Goal: Navigation & Orientation: Find specific page/section

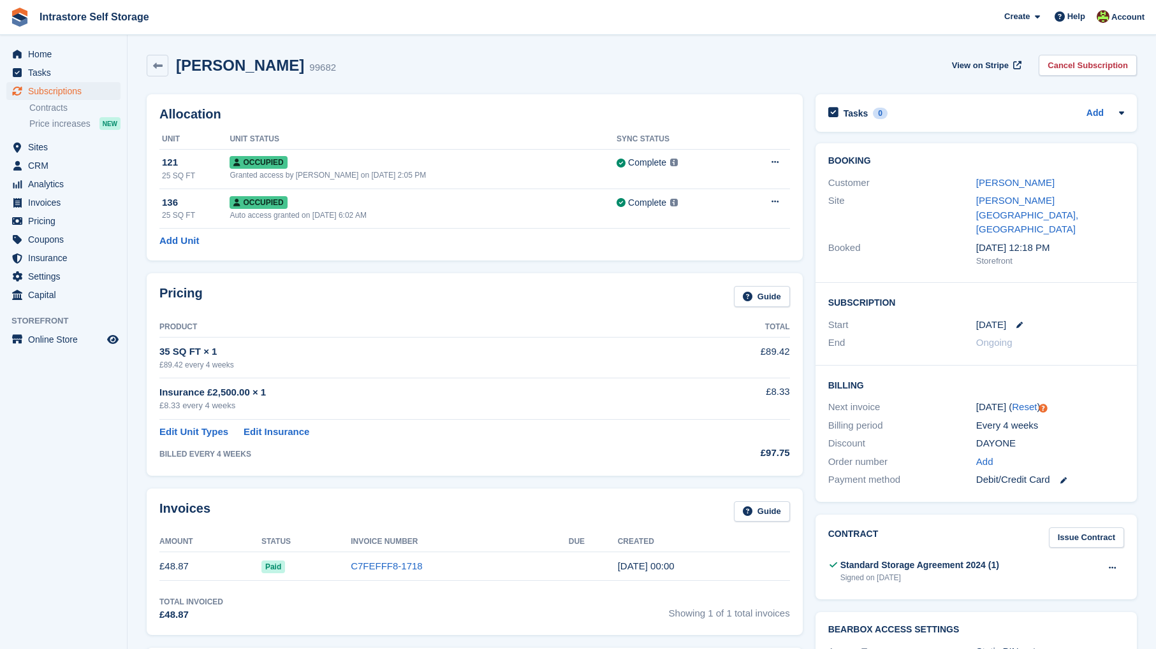
scroll to position [4, 0]
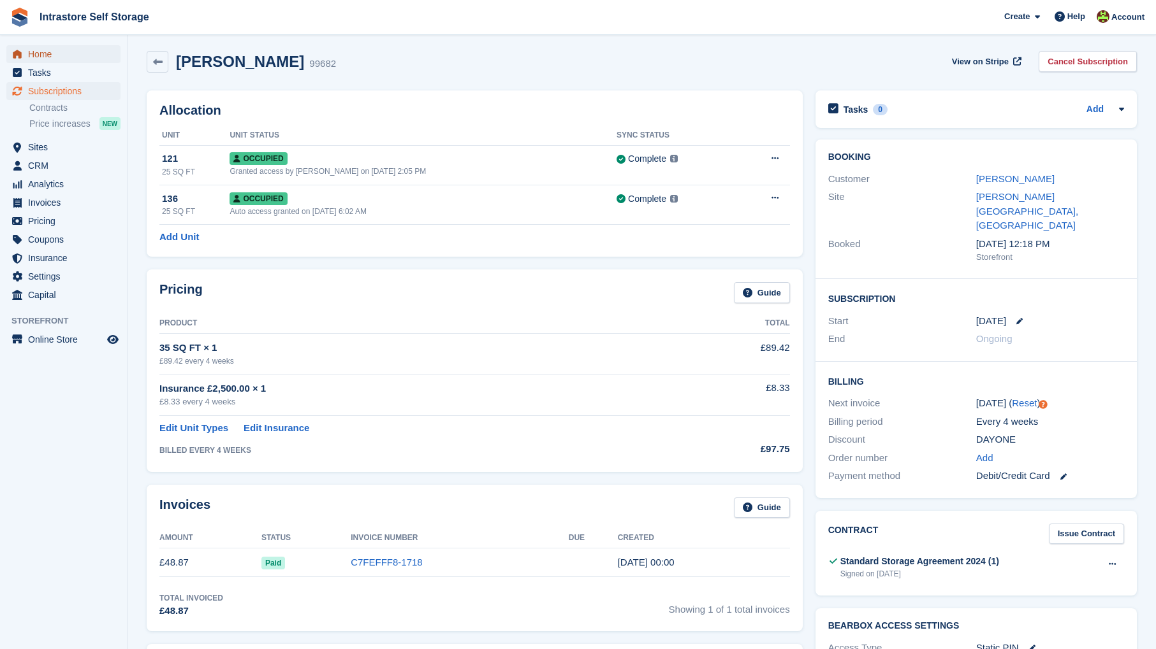
click at [45, 51] on span "Home" at bounding box center [66, 54] width 76 height 18
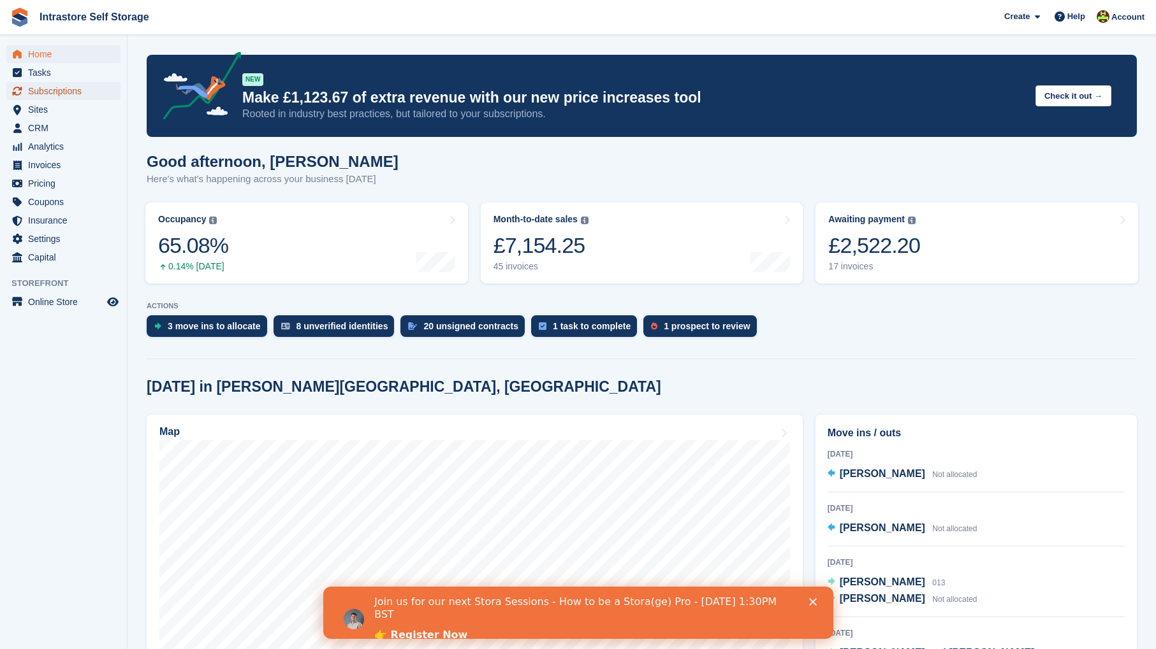
click at [45, 94] on span "Subscriptions" at bounding box center [66, 91] width 76 height 18
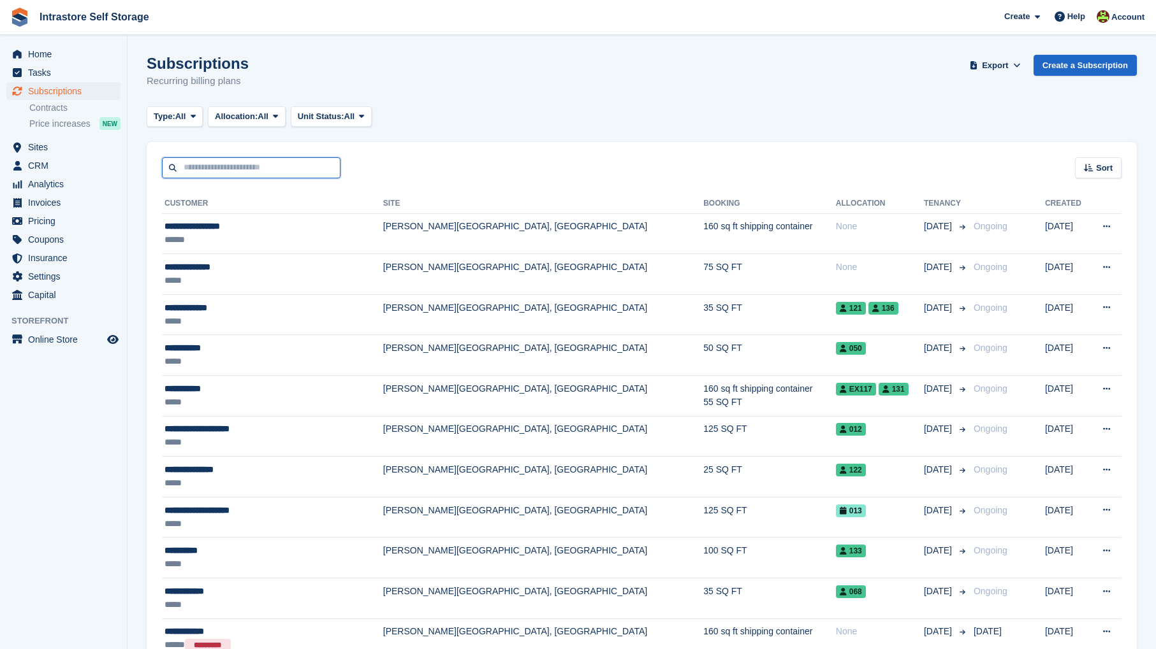
click at [221, 166] on input "text" at bounding box center [251, 167] width 178 height 21
type input "***"
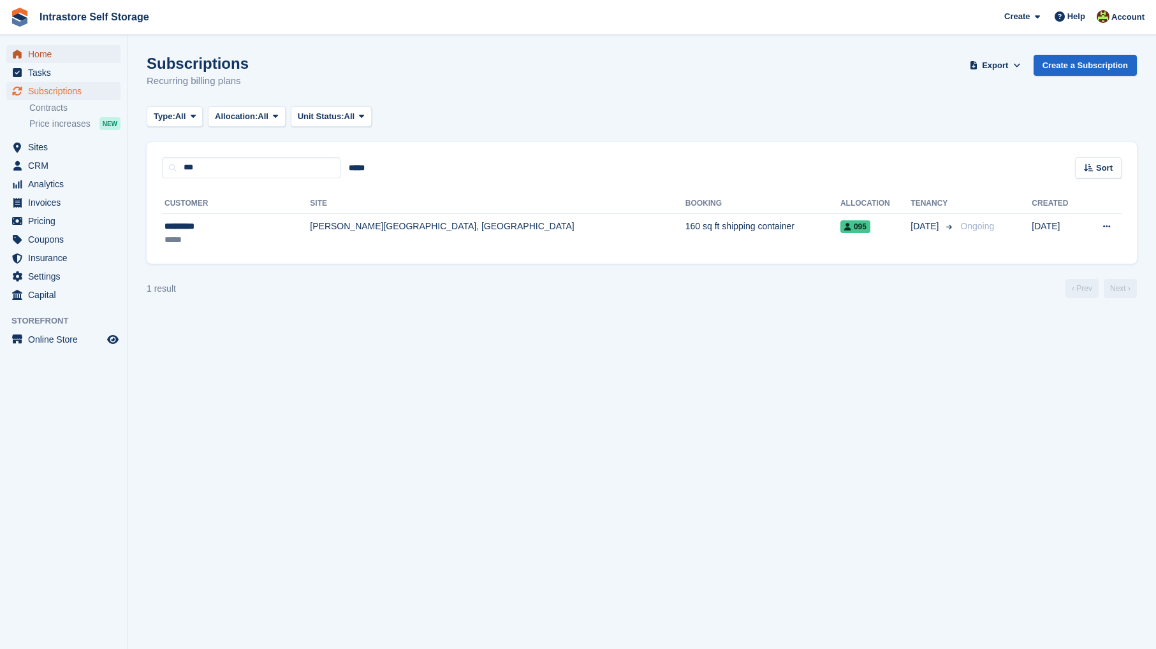
click at [39, 50] on span "Home" at bounding box center [66, 54] width 76 height 18
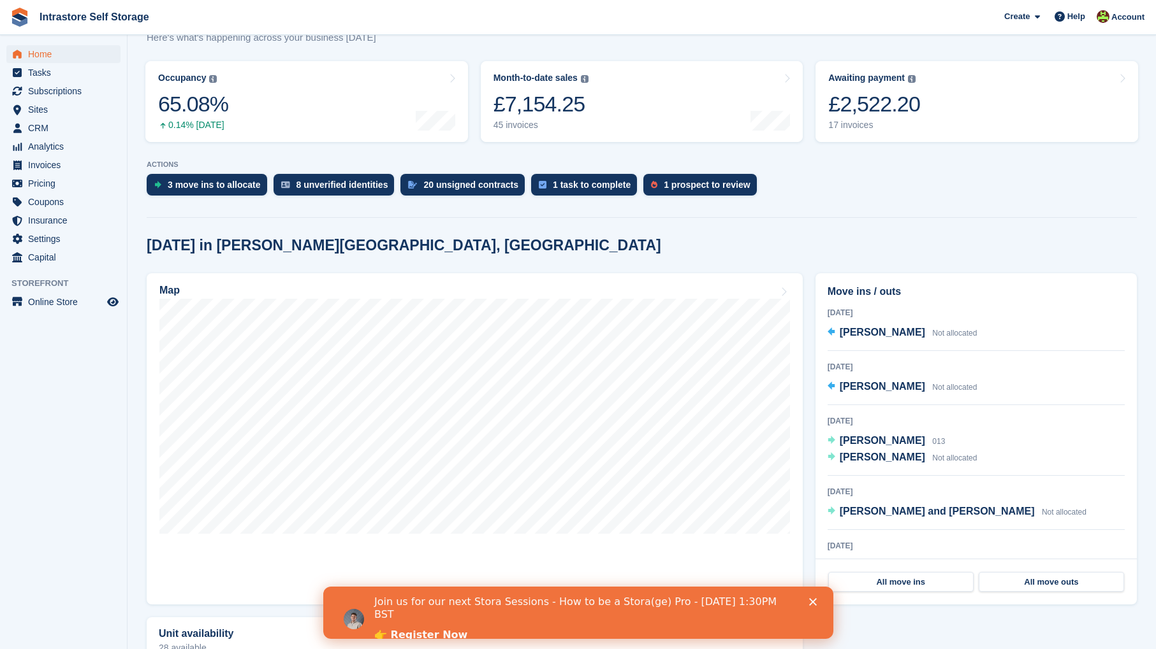
scroll to position [165, 0]
